Goal: Task Accomplishment & Management: Manage account settings

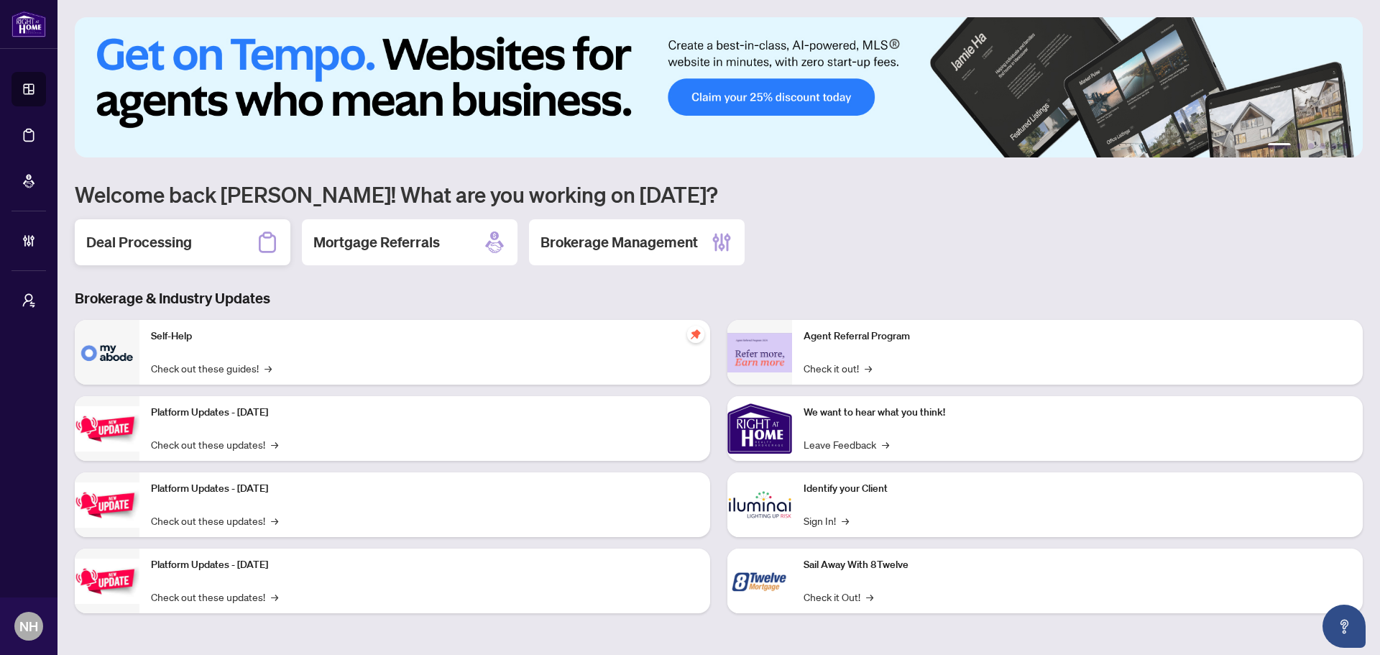
click at [184, 233] on h2 "Deal Processing" at bounding box center [139, 242] width 106 height 20
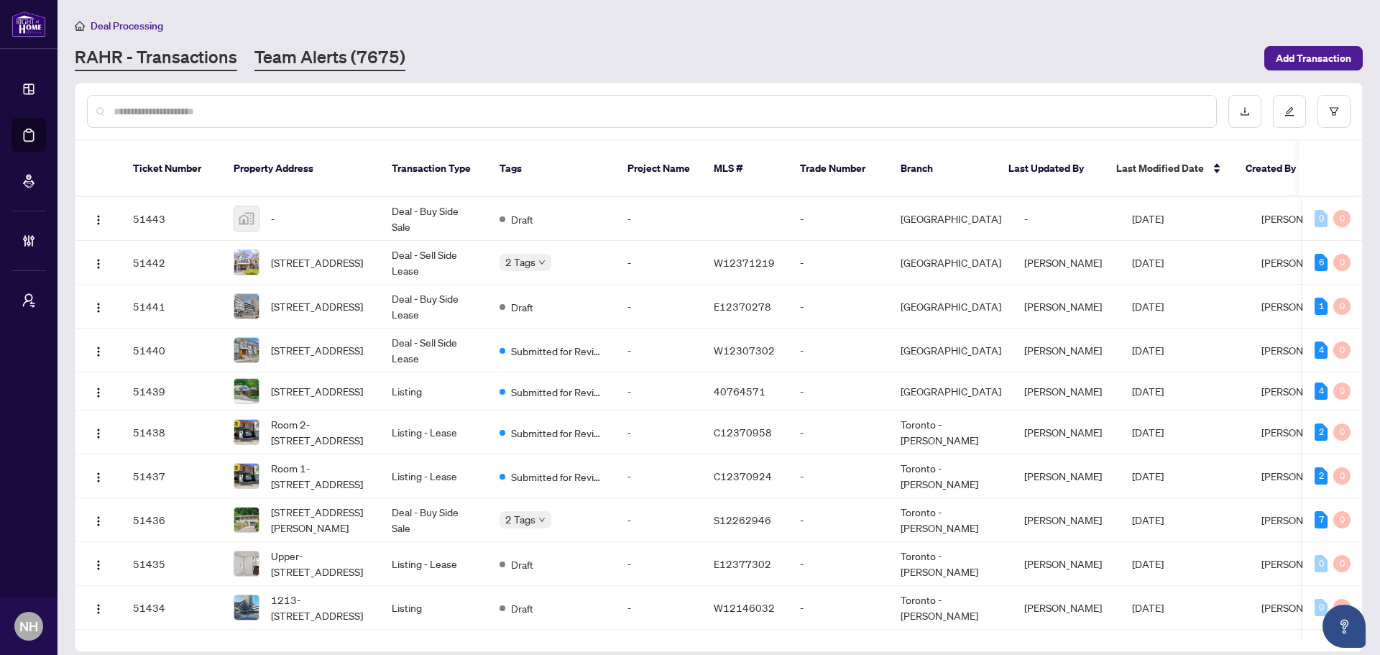
click at [324, 45] on link "Team Alerts (7675)" at bounding box center [329, 58] width 151 height 26
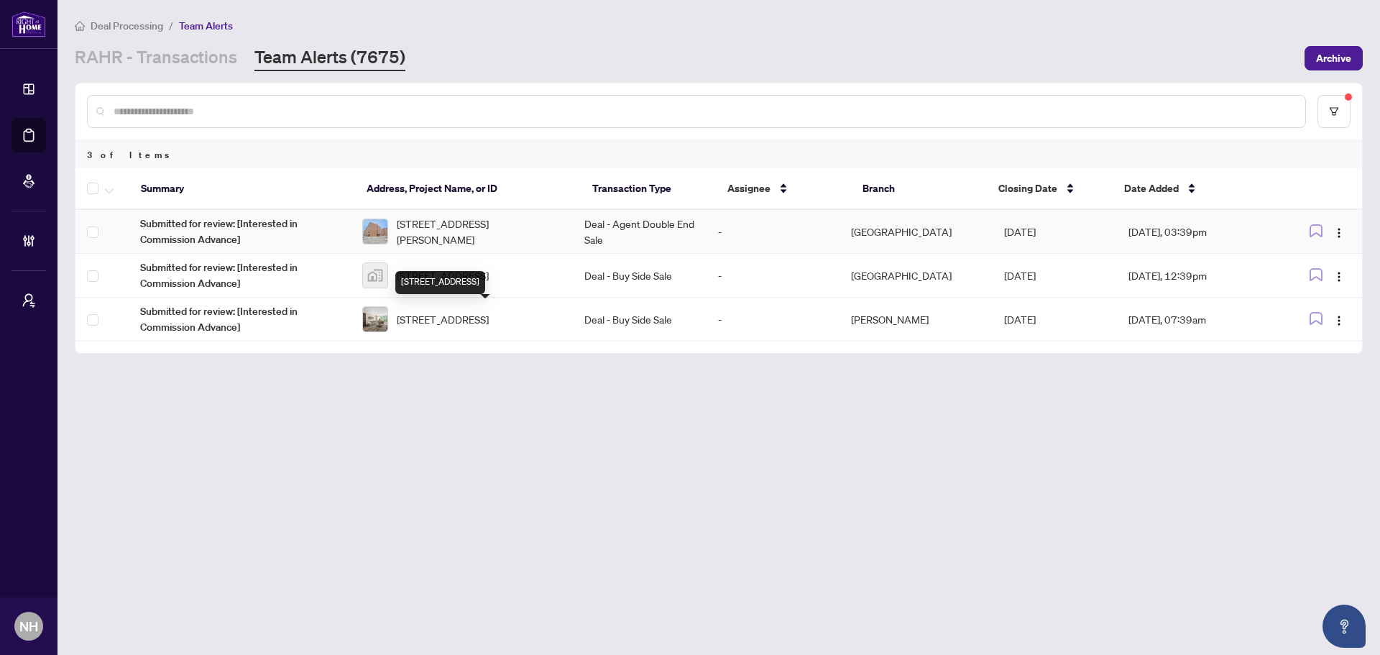
click at [462, 224] on span "[STREET_ADDRESS][PERSON_NAME]" at bounding box center [479, 232] width 165 height 32
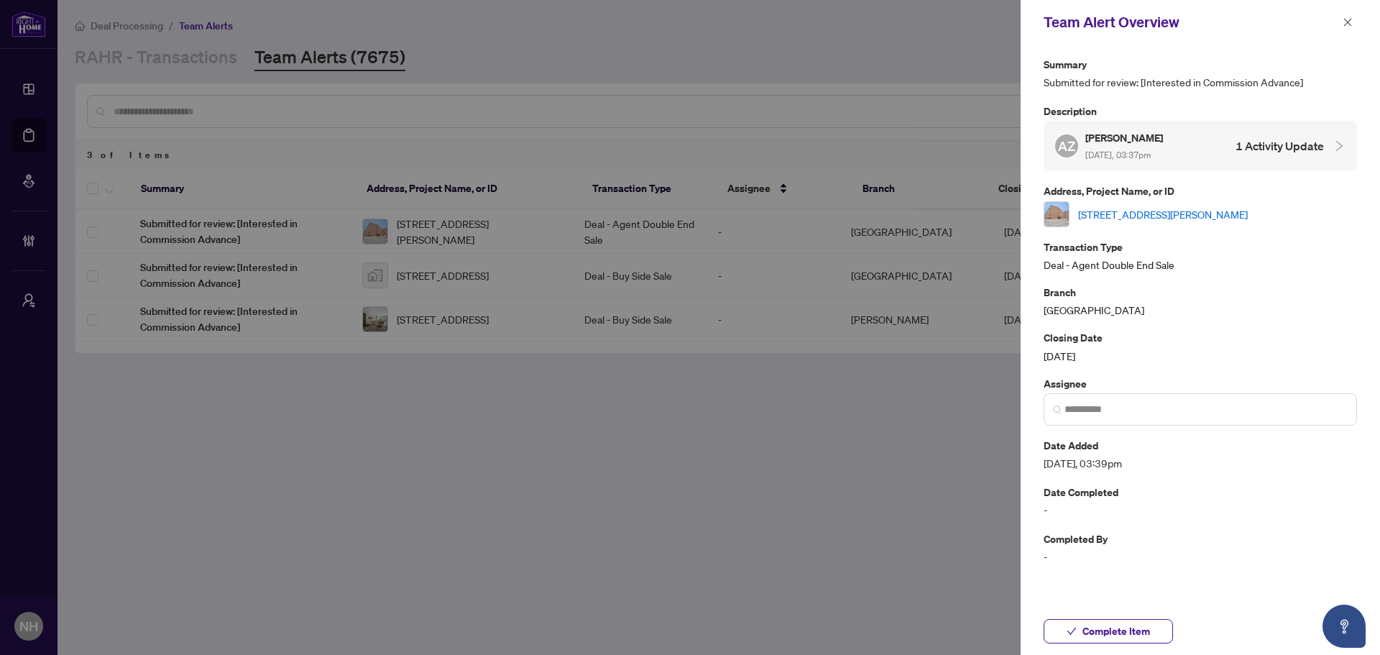
click at [1180, 216] on link "[STREET_ADDRESS][PERSON_NAME]" at bounding box center [1163, 214] width 170 height 16
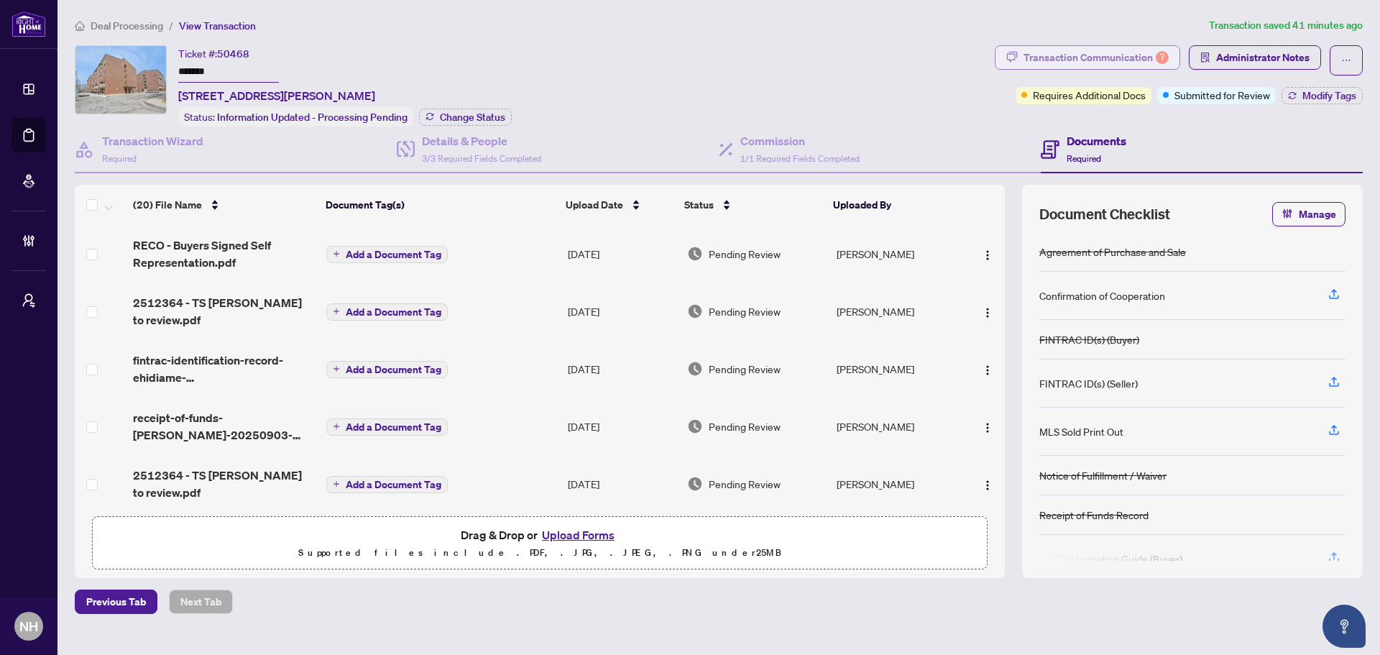
click at [1101, 55] on div "Transaction Communication 7" at bounding box center [1095, 57] width 145 height 23
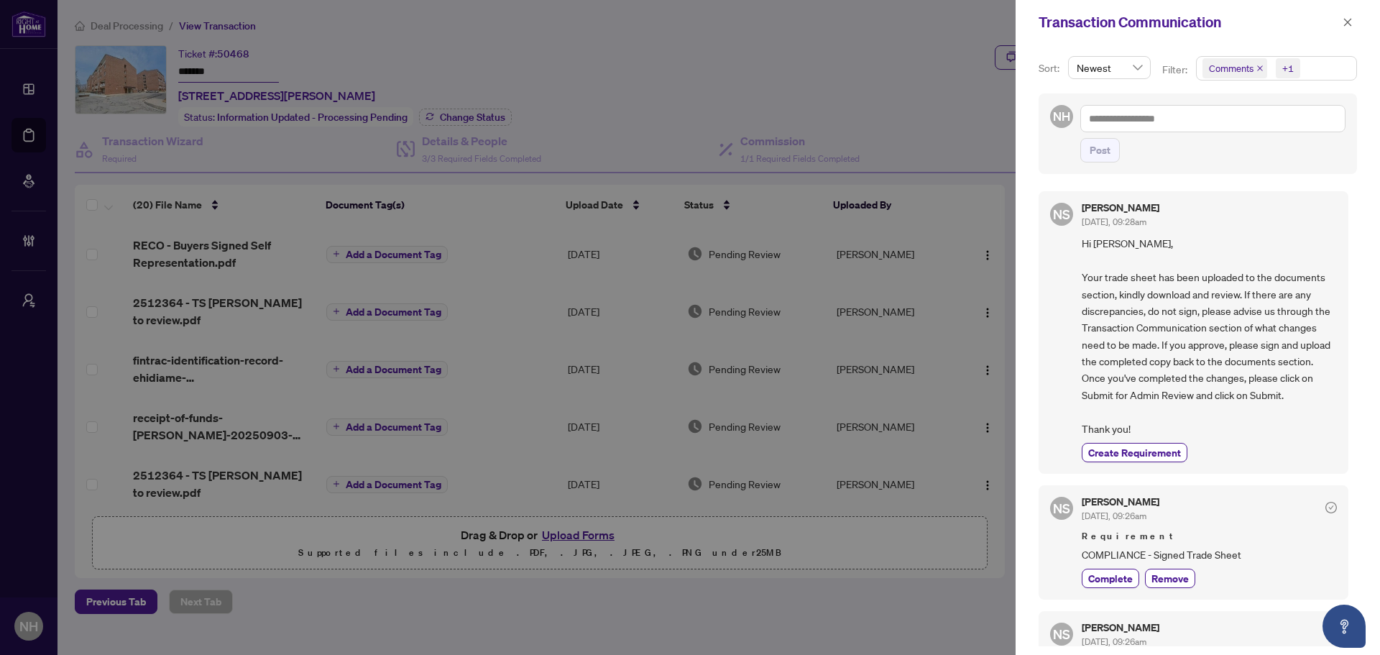
click at [1258, 66] on icon "close" at bounding box center [1259, 68] width 7 height 7
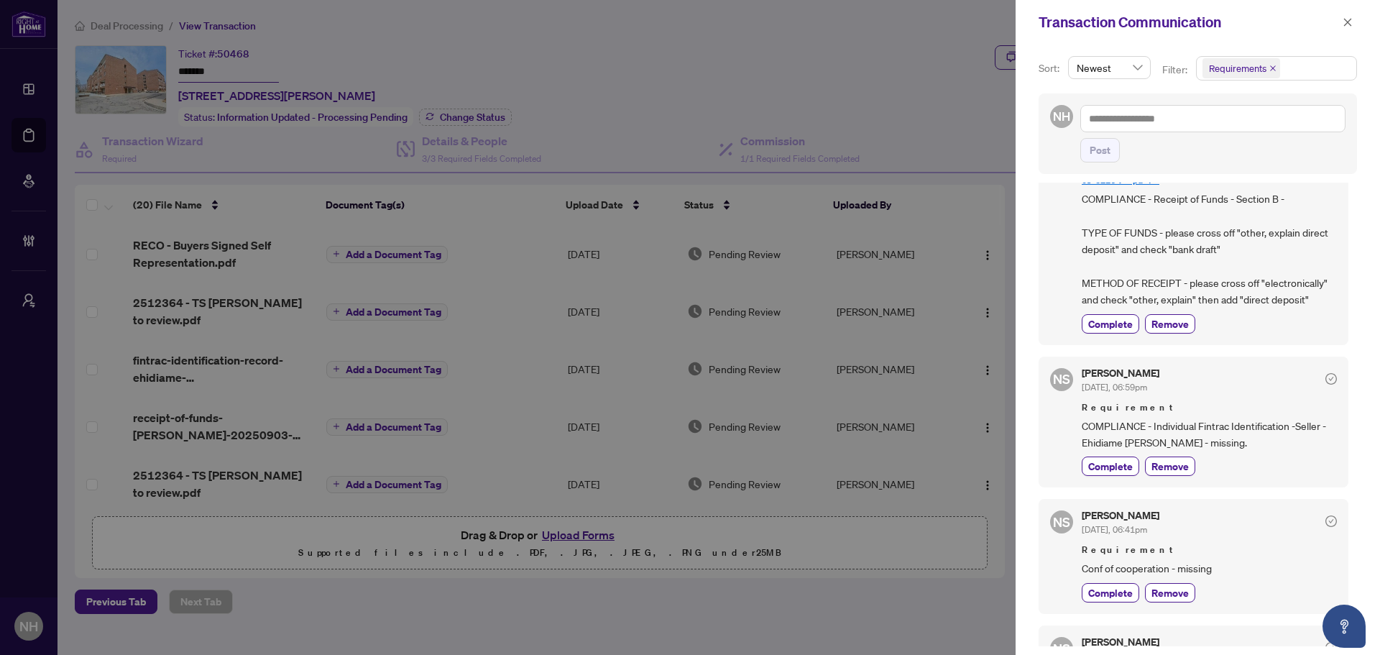
scroll to position [431, 0]
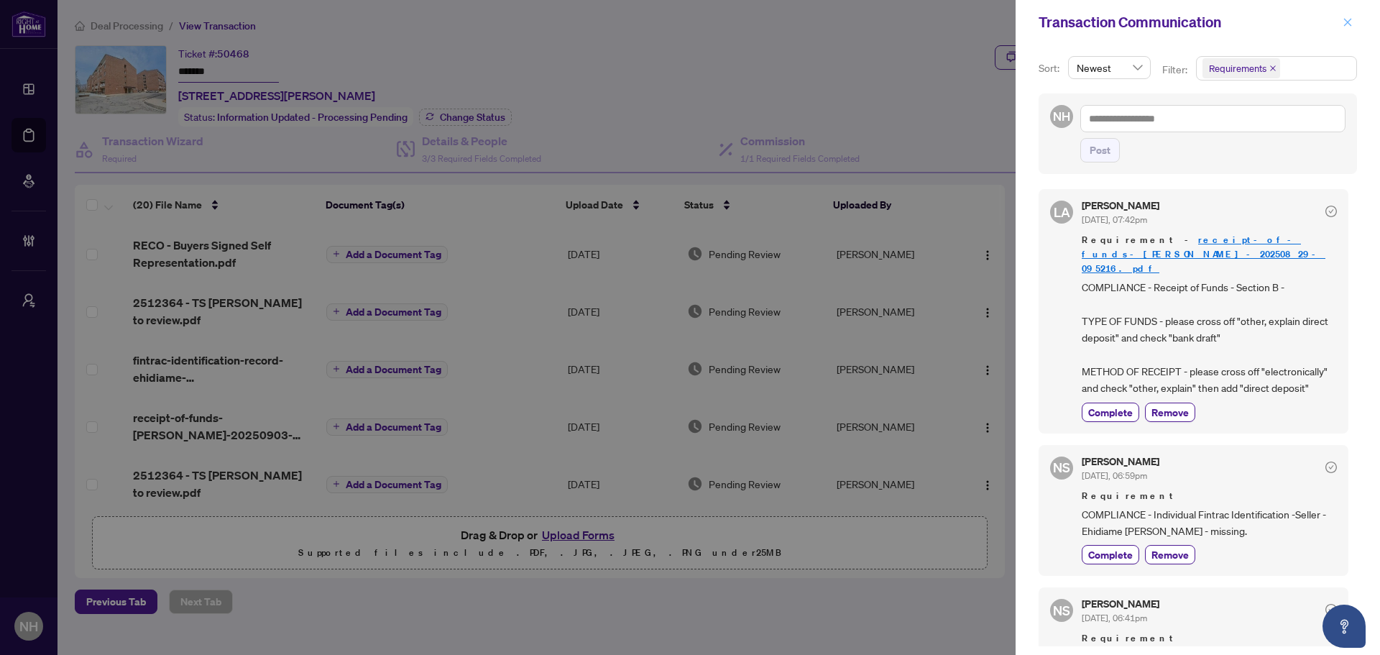
click at [1351, 17] on span "button" at bounding box center [1348, 22] width 10 height 23
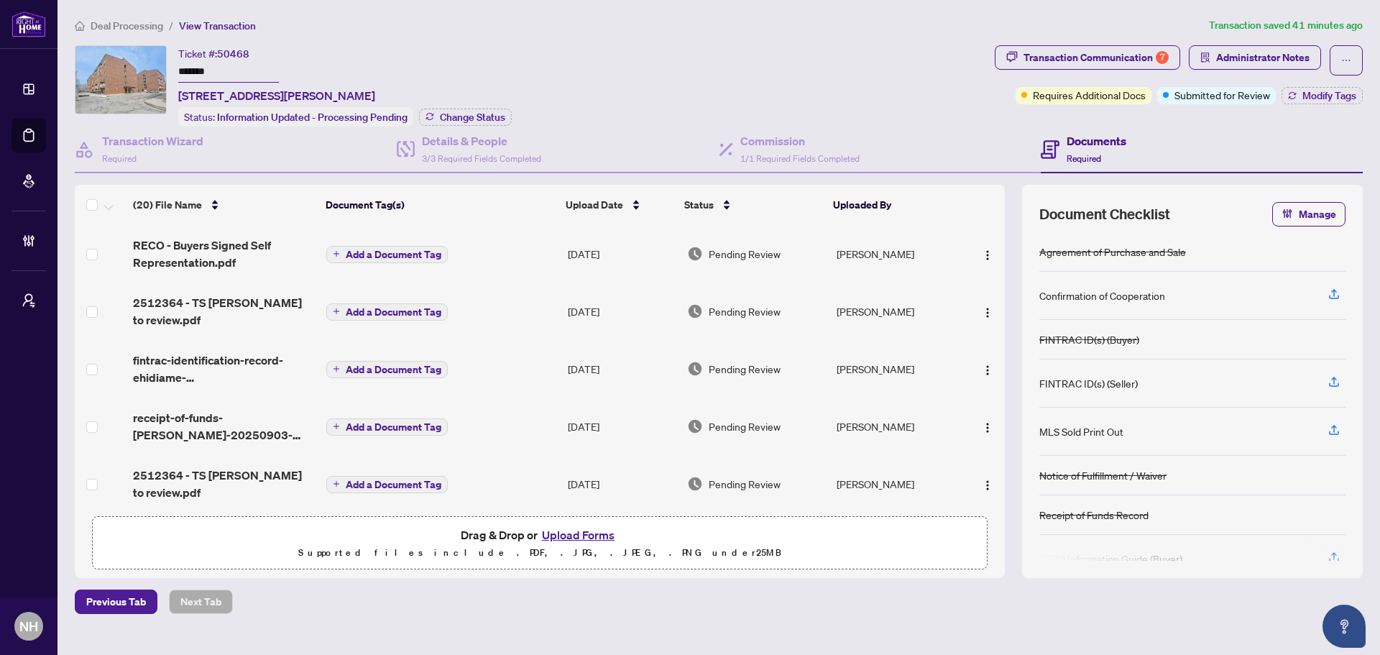
click at [106, 29] on span "Deal Processing" at bounding box center [127, 25] width 73 height 13
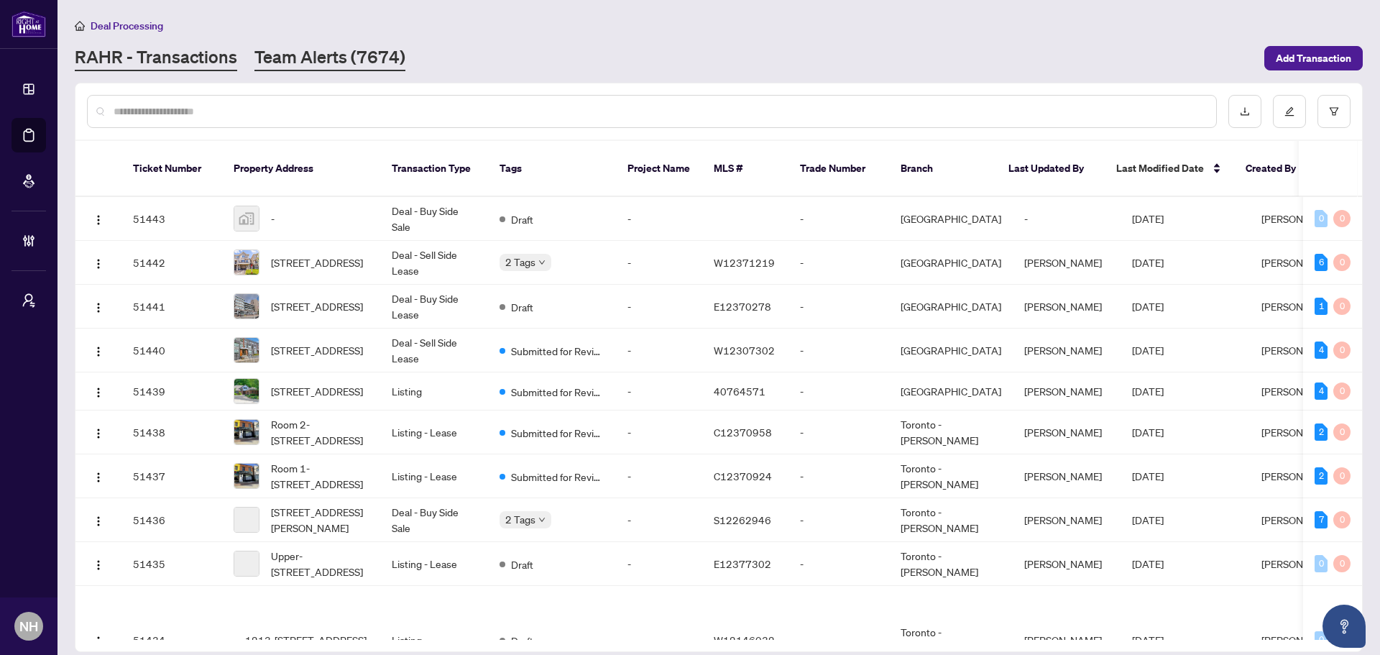
click at [337, 58] on link "Team Alerts (7674)" at bounding box center [329, 58] width 151 height 26
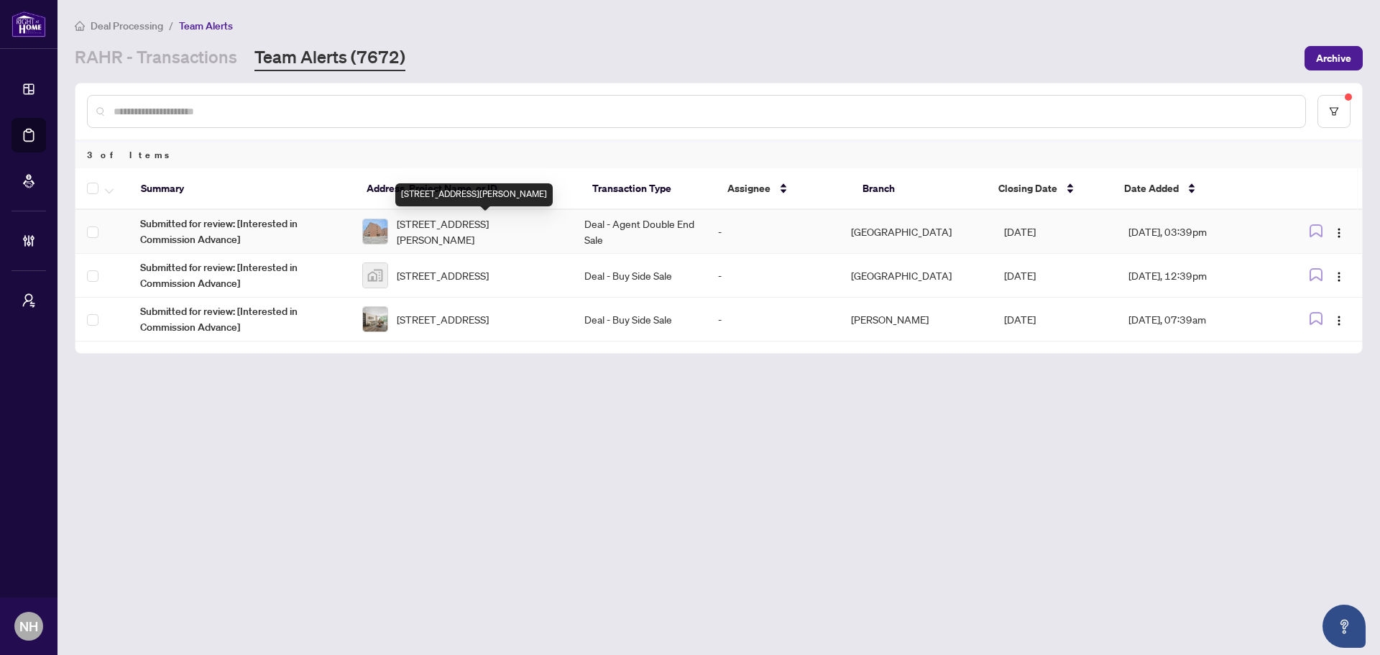
click at [504, 222] on span "[STREET_ADDRESS][PERSON_NAME]" at bounding box center [479, 232] width 165 height 32
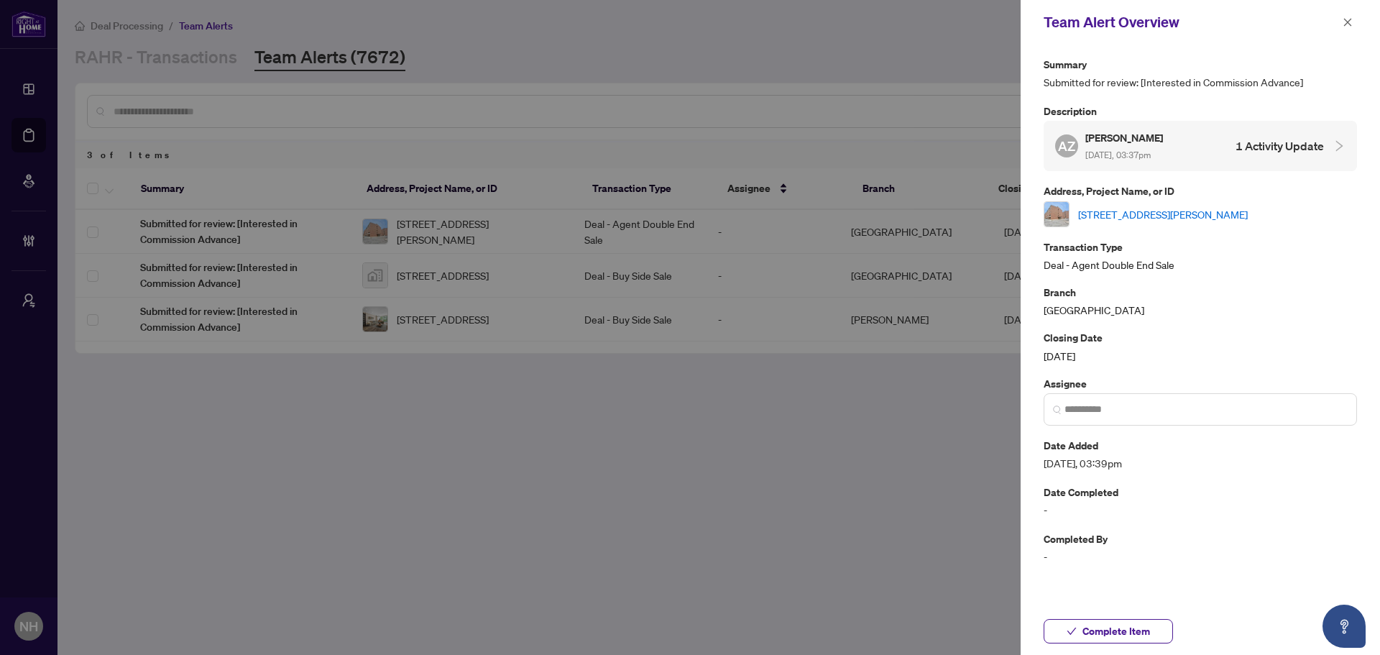
click at [842, 594] on div at bounding box center [690, 327] width 1380 height 655
click at [1136, 137] on h5 "[PERSON_NAME]" at bounding box center [1125, 137] width 80 height 17
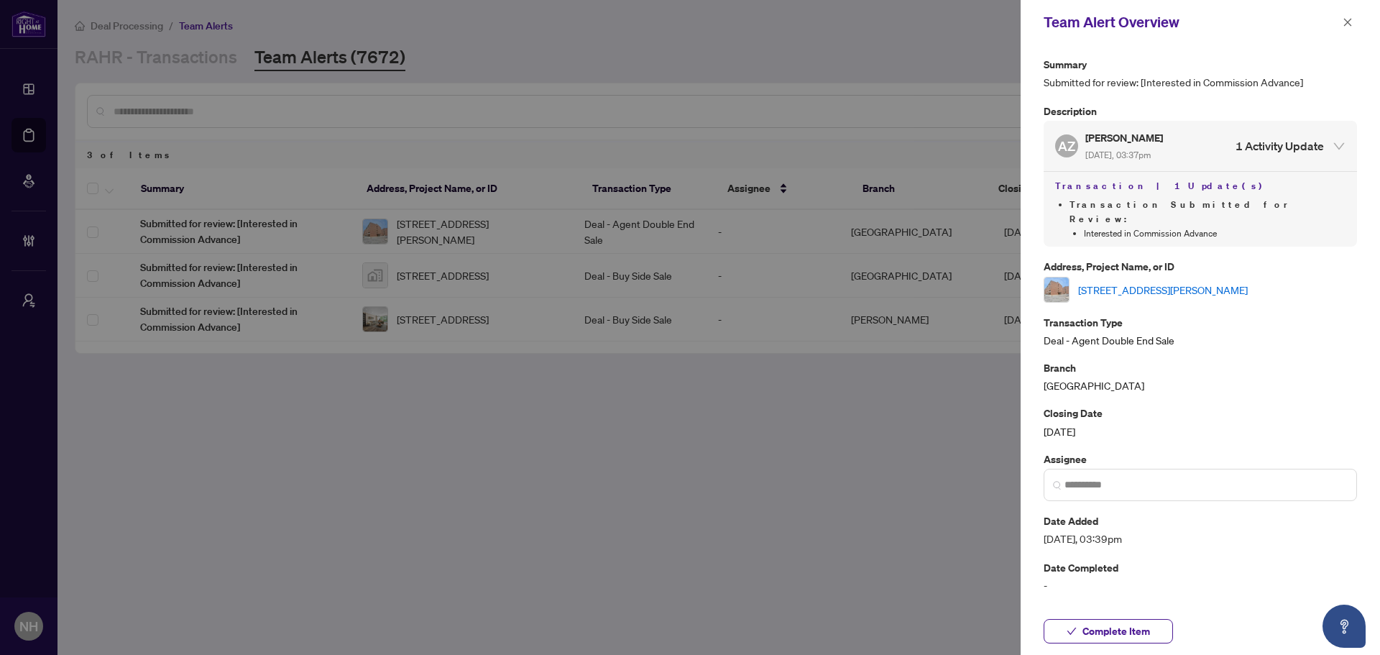
click at [428, 505] on div at bounding box center [690, 327] width 1380 height 655
click at [1348, 32] on span "button" at bounding box center [1348, 22] width 10 height 23
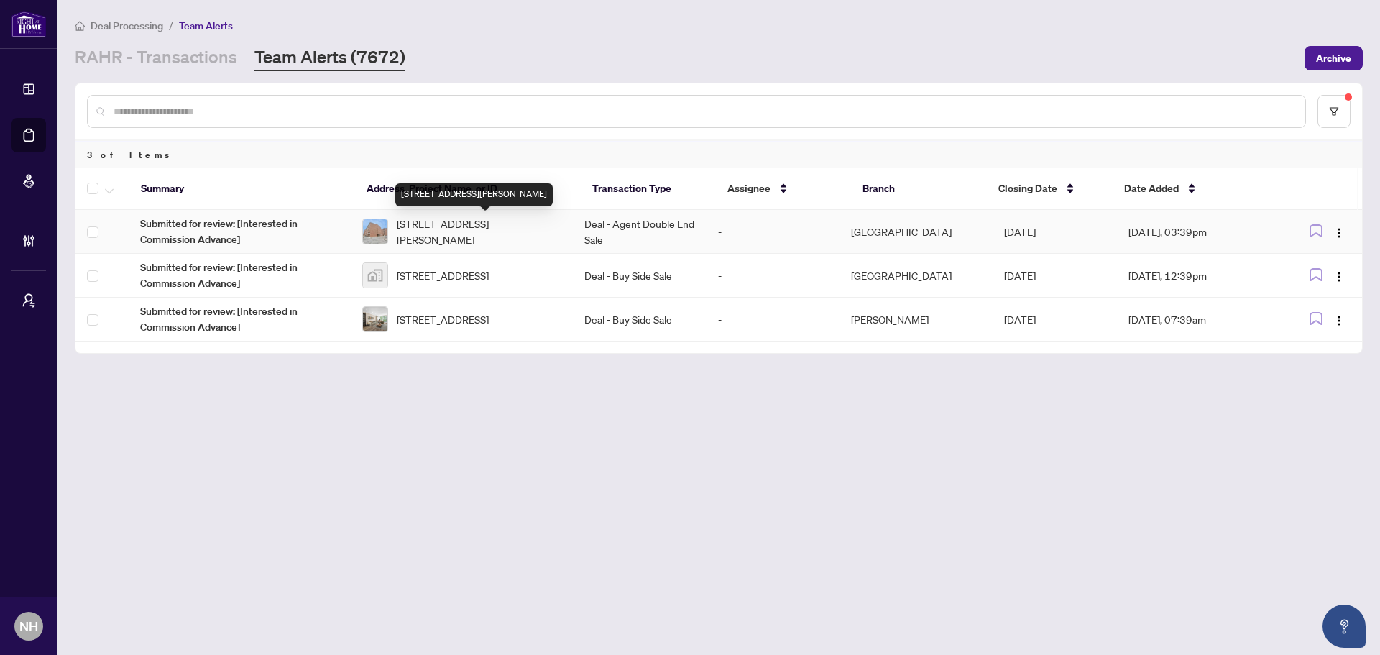
click at [406, 236] on span "[STREET_ADDRESS][PERSON_NAME]" at bounding box center [479, 232] width 165 height 32
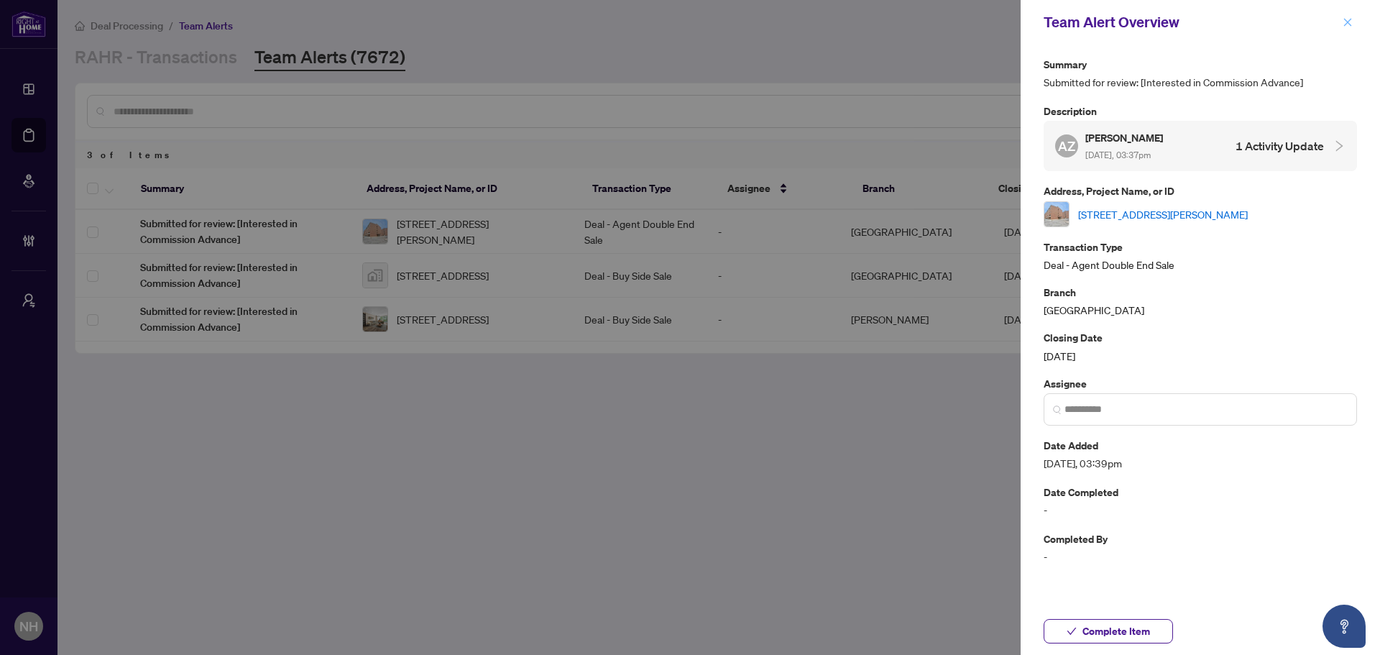
click at [1351, 23] on icon "close" at bounding box center [1348, 22] width 10 height 10
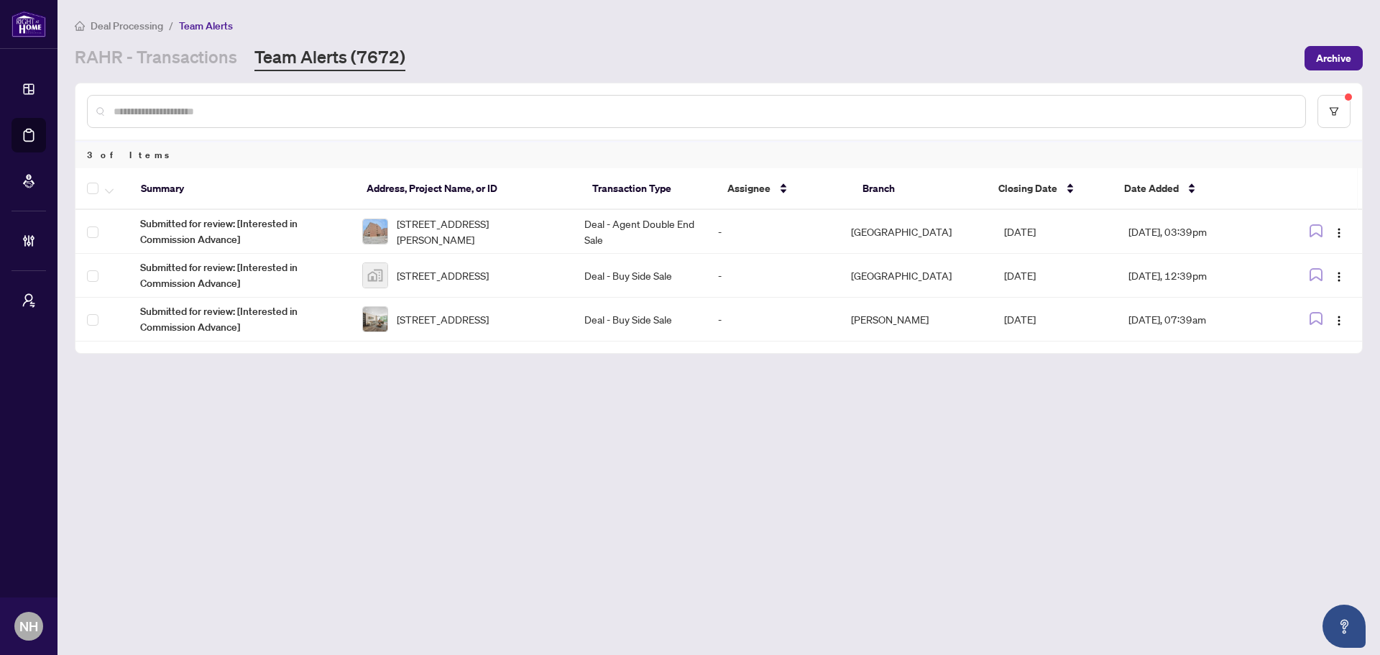
drag, startPoint x: 1127, startPoint y: 564, endPoint x: 1120, endPoint y: 555, distance: 11.8
click at [1126, 562] on main "Deal Processing / Team Alerts [PERSON_NAME] - Transactions Team Alerts (7672) A…" at bounding box center [718, 327] width 1322 height 655
